Goal: Check status: Check status

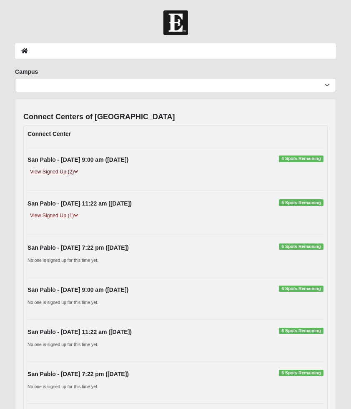
click at [72, 173] on link "View Signed Up (2)" at bounding box center [53, 171] width 53 height 9
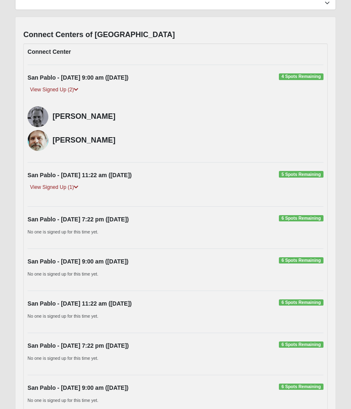
scroll to position [56, 0]
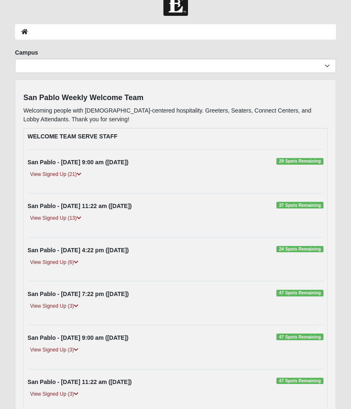
scroll to position [20, 0]
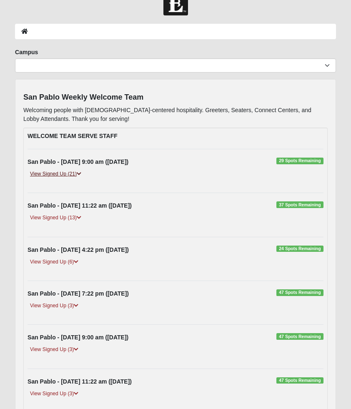
click at [77, 175] on link "View Signed Up (21)" at bounding box center [55, 174] width 56 height 9
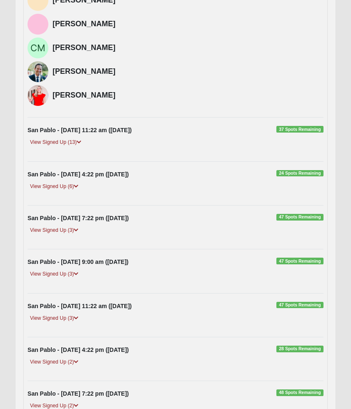
scroll to position [604, 0]
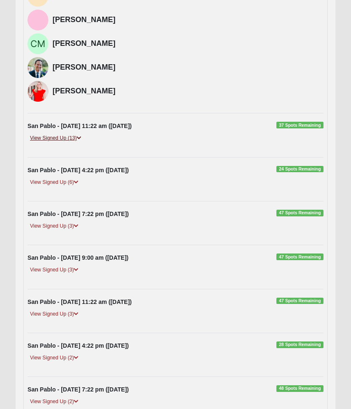
click at [75, 140] on link "View Signed Up (13)" at bounding box center [55, 138] width 56 height 9
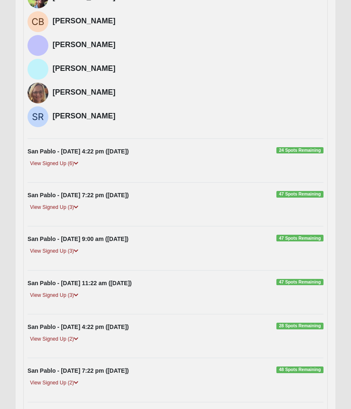
scroll to position [938, 0]
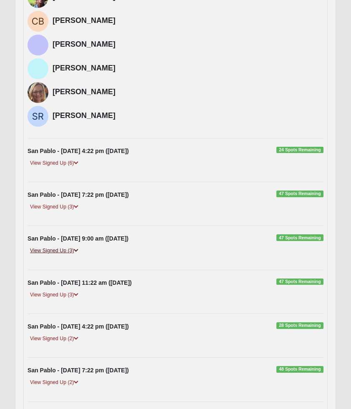
click at [72, 249] on link "View Signed Up (3)" at bounding box center [53, 250] width 53 height 9
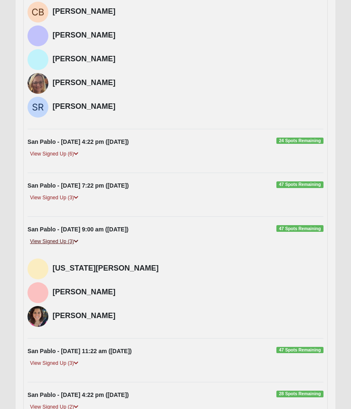
scroll to position [948, 0]
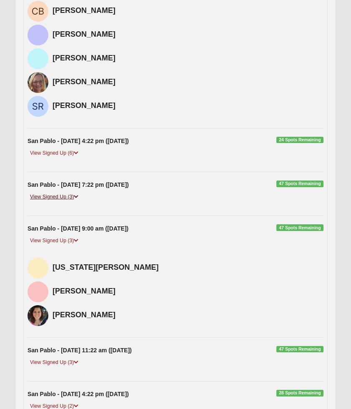
click at [74, 197] on link "View Signed Up (3)" at bounding box center [53, 196] width 53 height 9
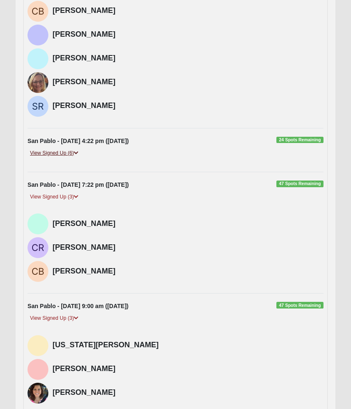
click at [72, 155] on link "View Signed Up (6)" at bounding box center [53, 153] width 53 height 9
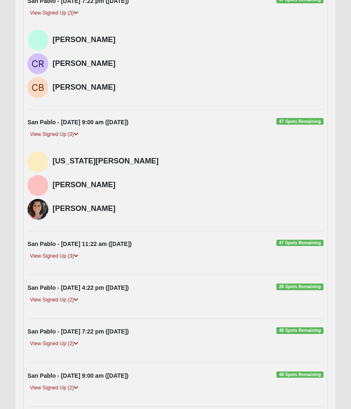
scroll to position [1289, 0]
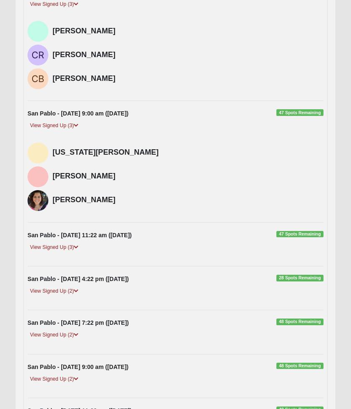
click at [78, 378] on icon at bounding box center [76, 378] width 5 height 5
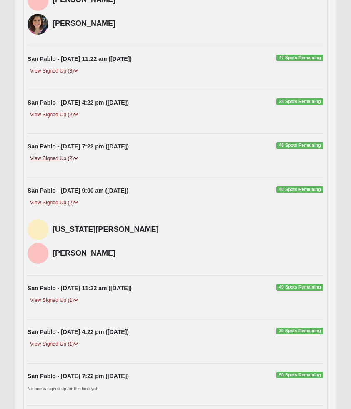
click at [78, 156] on icon at bounding box center [76, 158] width 5 height 5
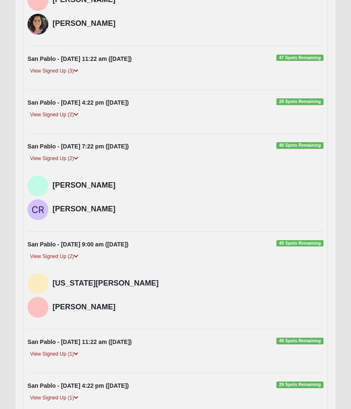
click at [75, 110] on div "San Pablo - [DATE] 4:22 pm ([DATE]) 28 Spots Remaining View Signed Up (2) [PERS…" at bounding box center [175, 111] width 308 height 27
click at [75, 114] on link "View Signed Up (2)" at bounding box center [53, 114] width 53 height 9
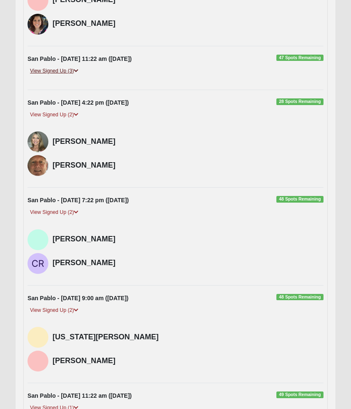
click at [74, 68] on link "View Signed Up (3)" at bounding box center [53, 71] width 53 height 9
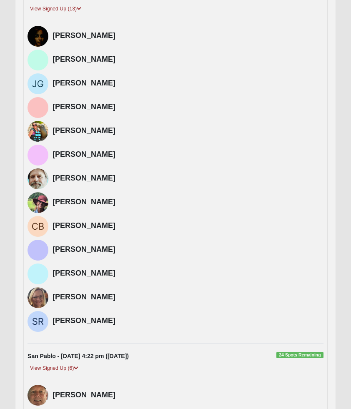
scroll to position [734, 0]
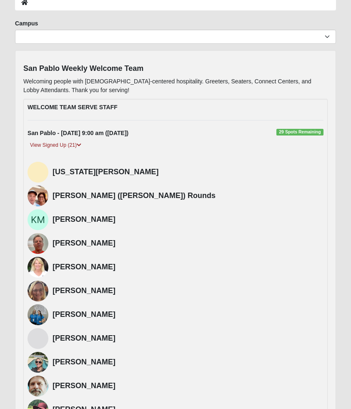
scroll to position [0, 0]
